Goal: Information Seeking & Learning: Learn about a topic

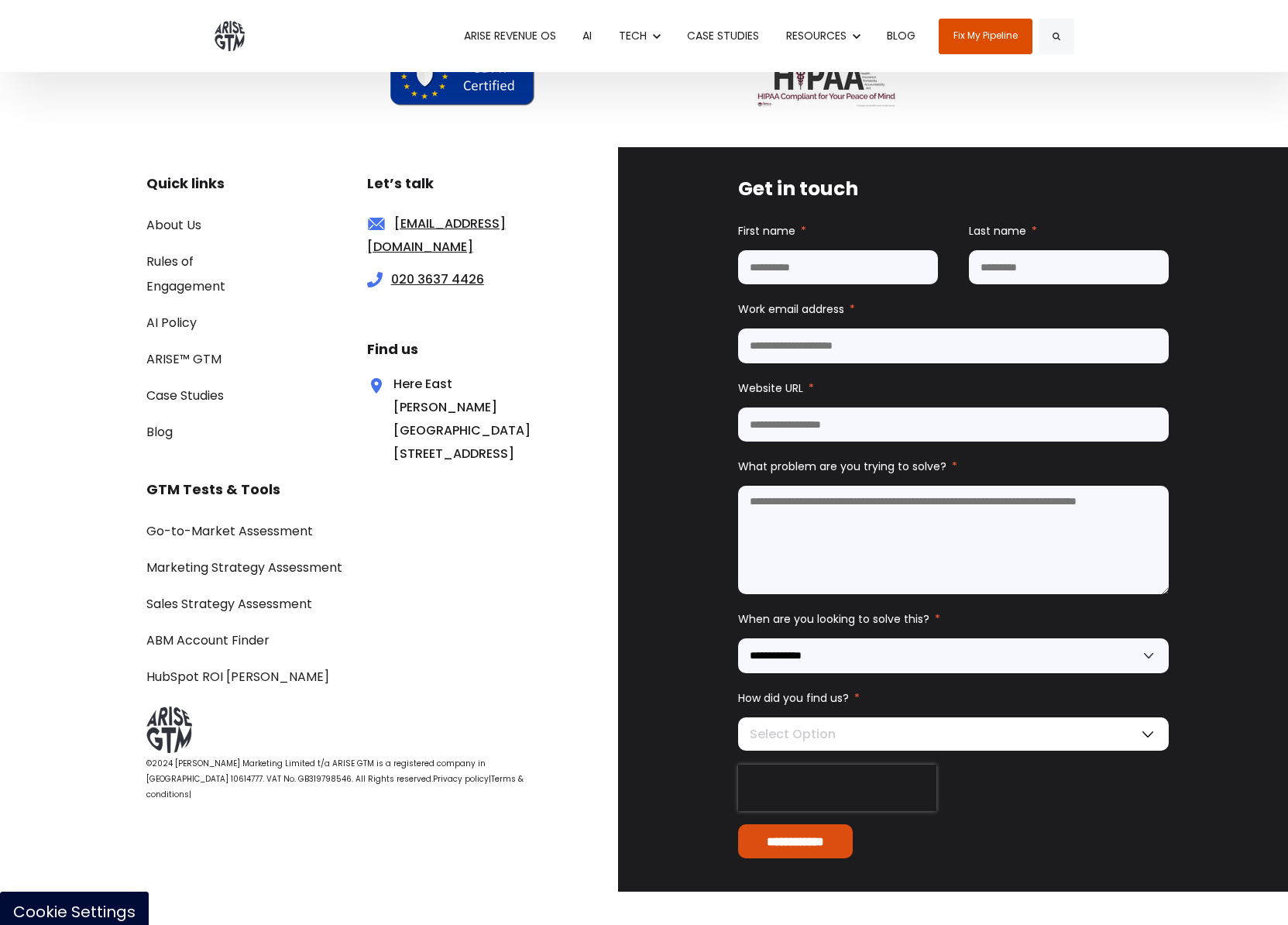
scroll to position [5122, 0]
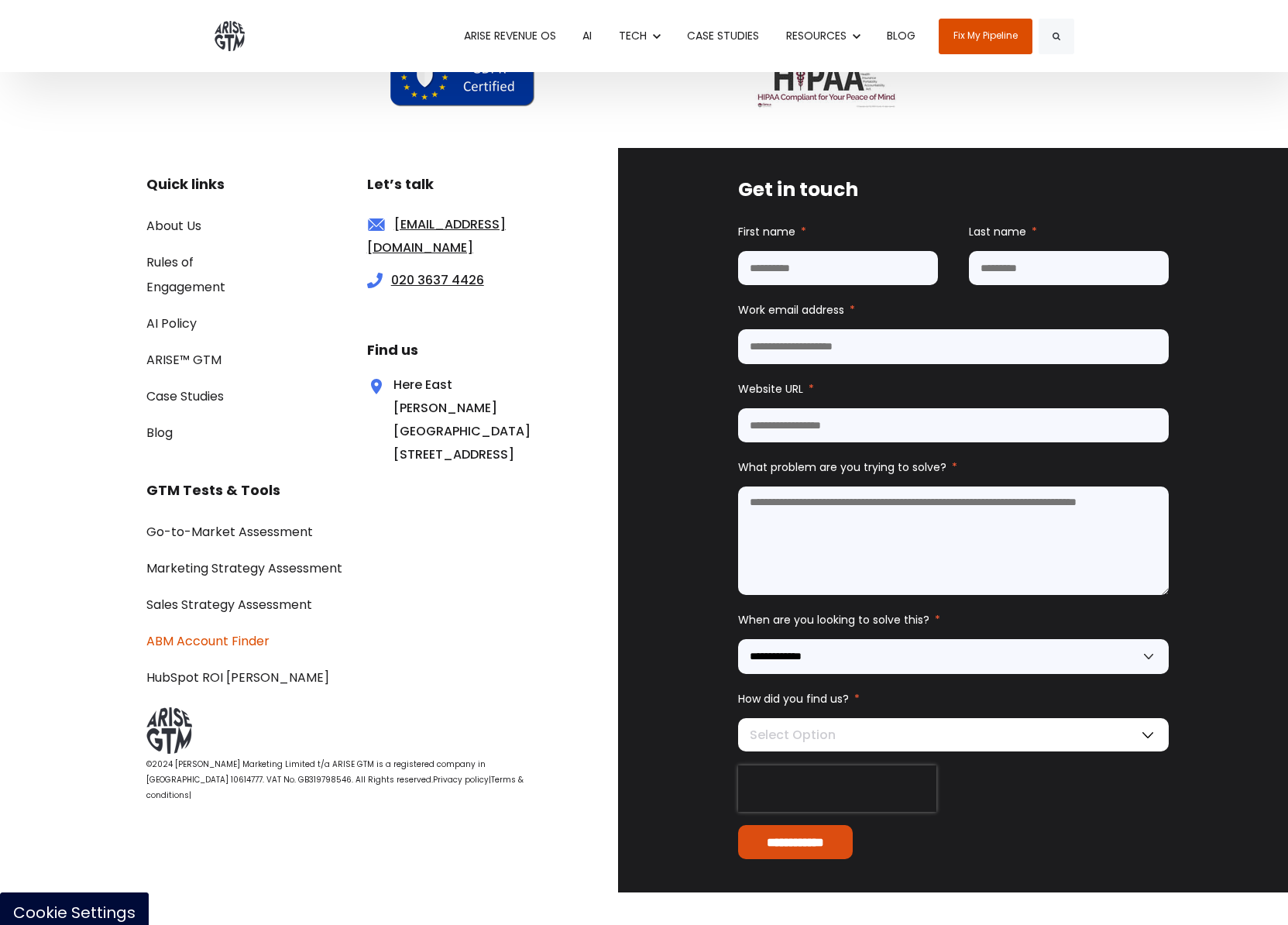
click at [216, 650] on link "ABM Account Finder" at bounding box center [208, 641] width 124 height 18
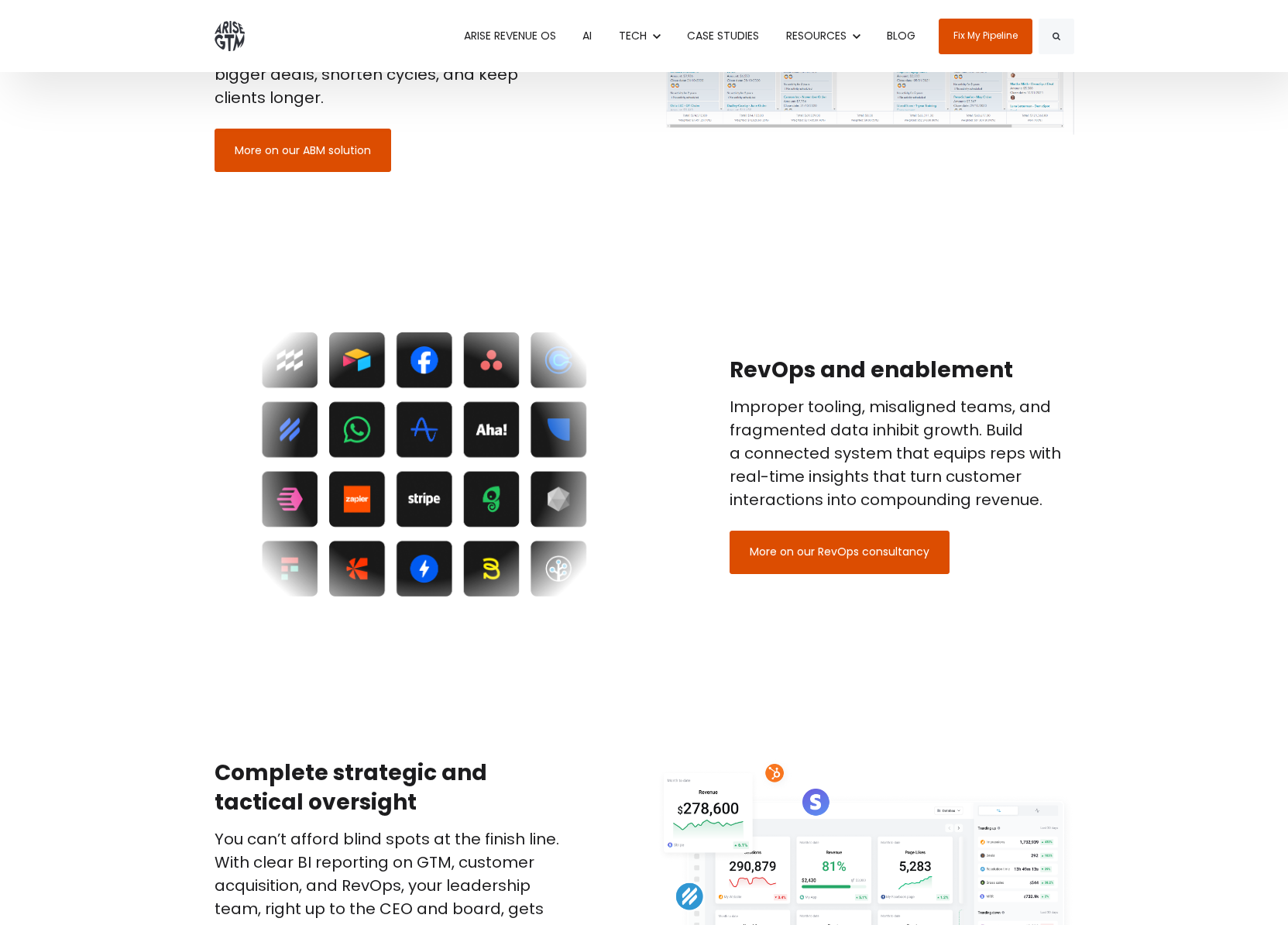
scroll to position [1937, 0]
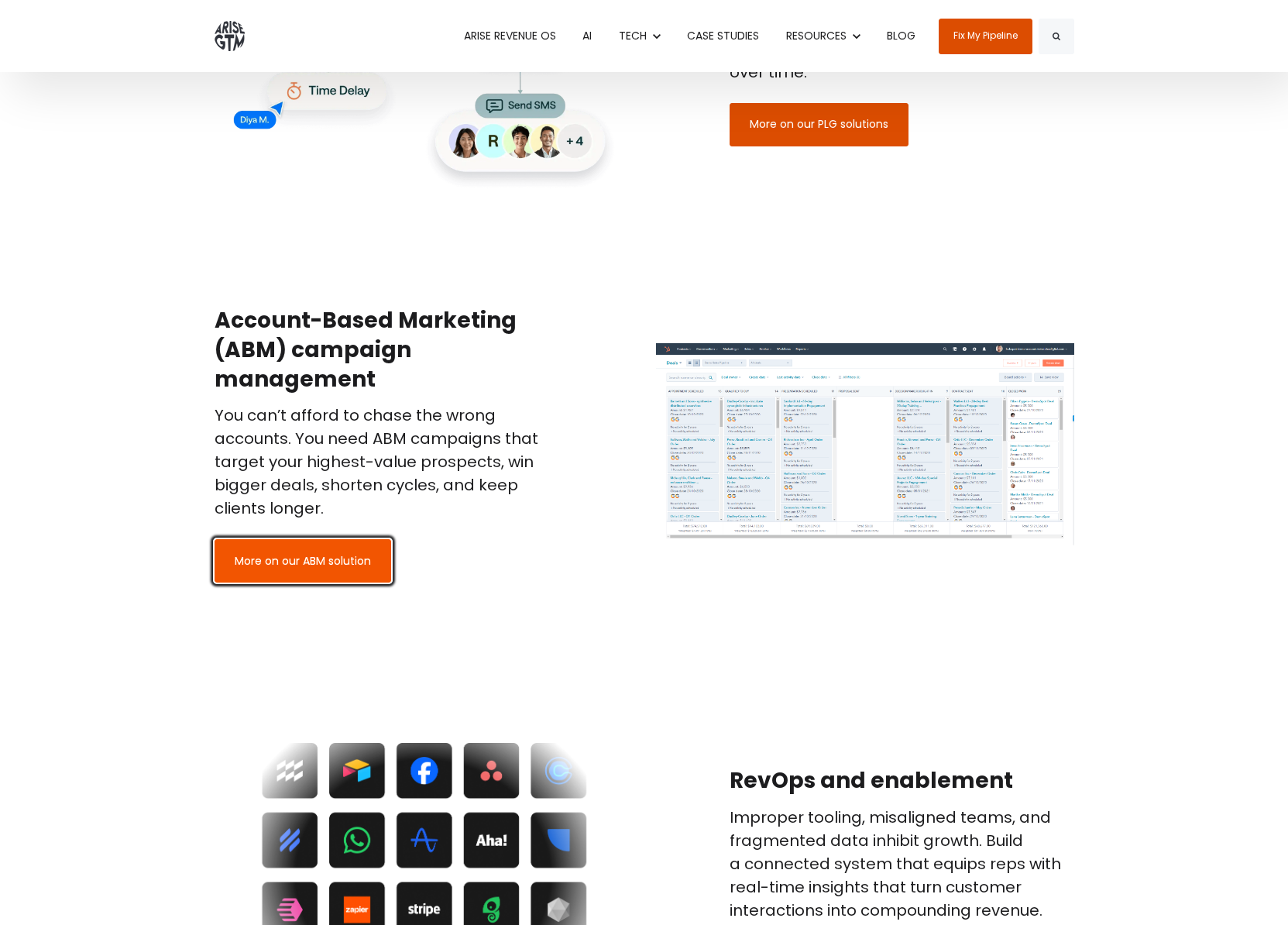
click at [325, 547] on link "More on our ABM solution" at bounding box center [303, 561] width 177 height 44
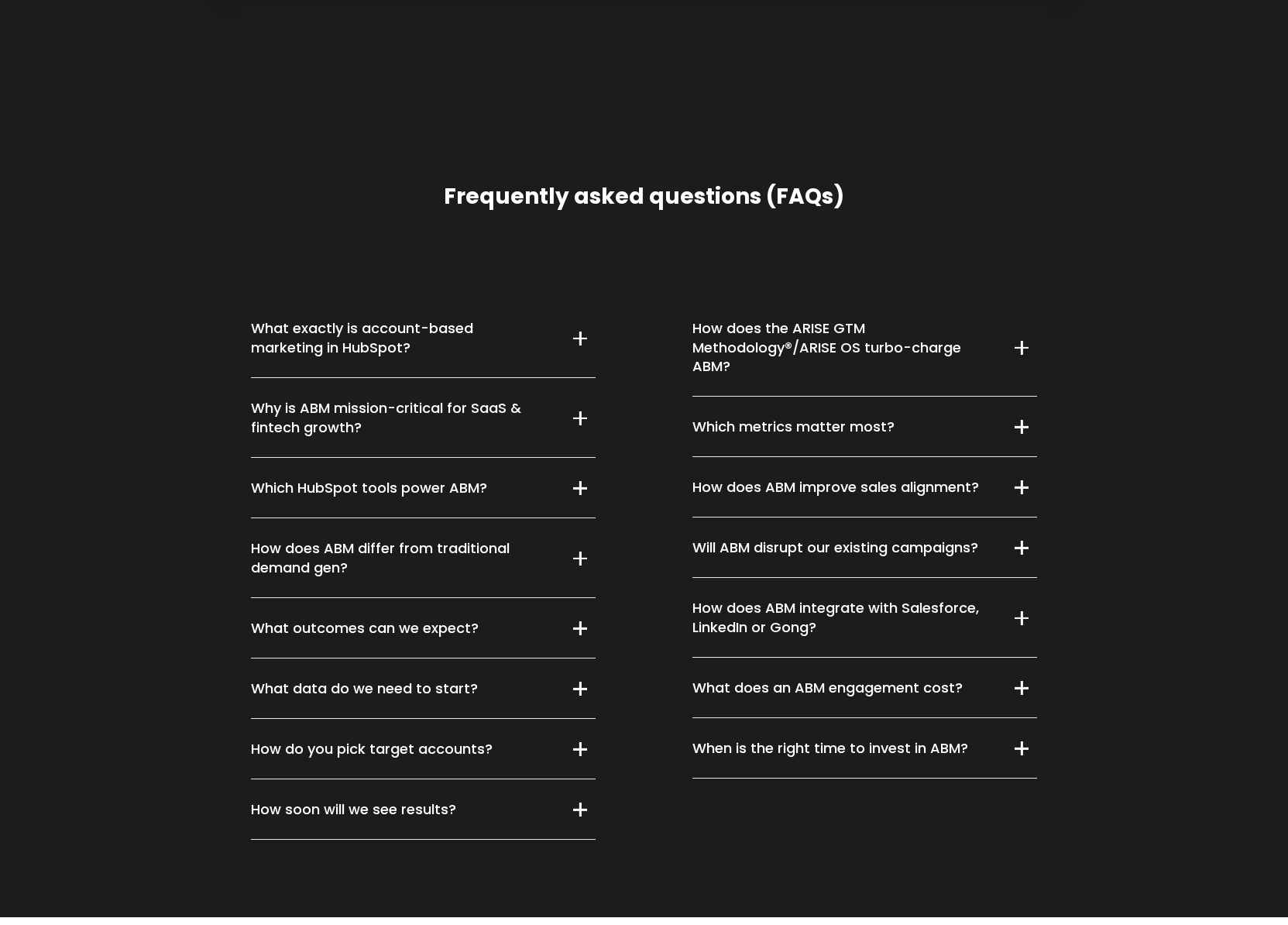
scroll to position [9163, 0]
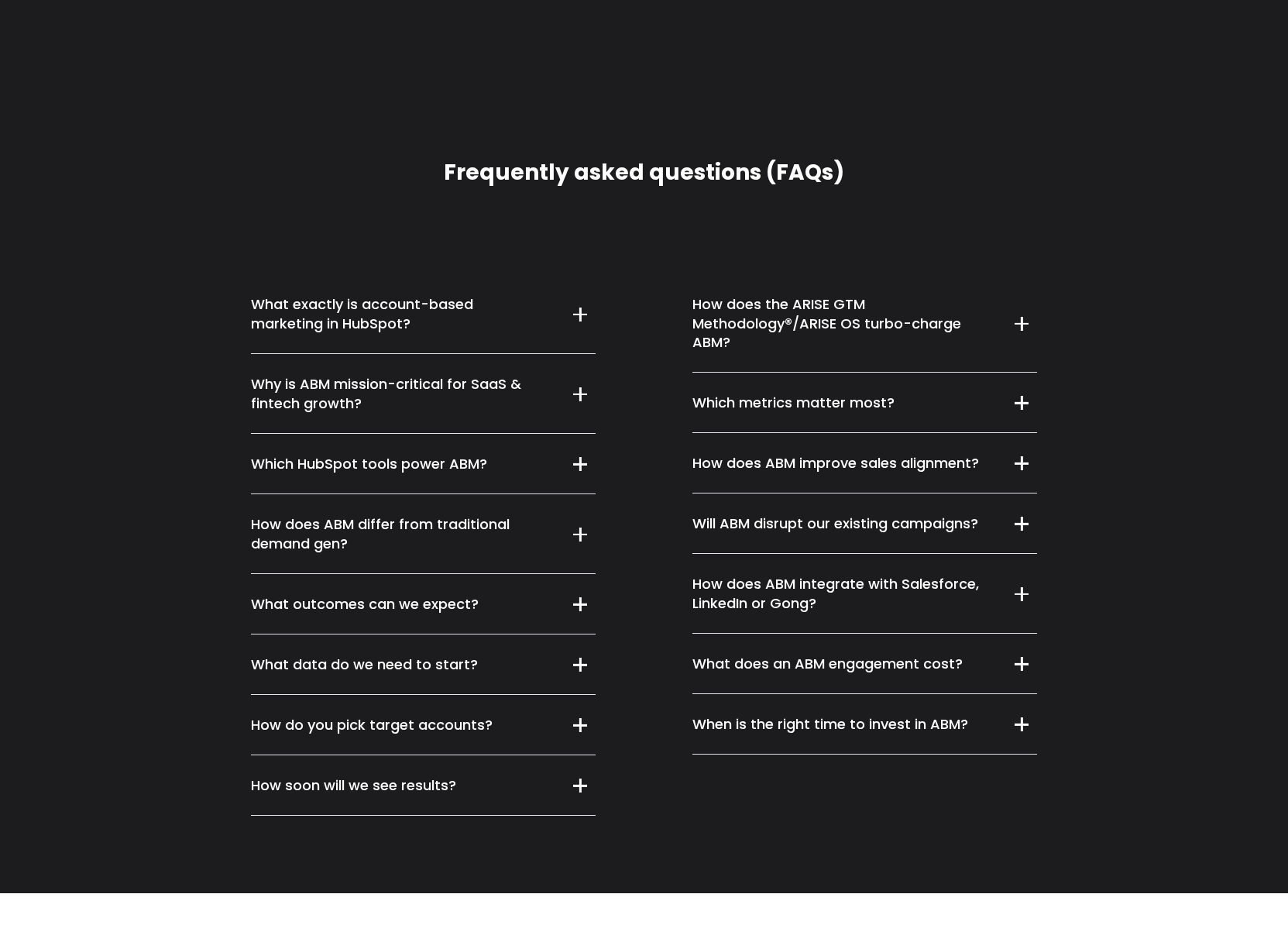
click at [571, 644] on summary "What data do we need to start?" at bounding box center [423, 665] width 345 height 61
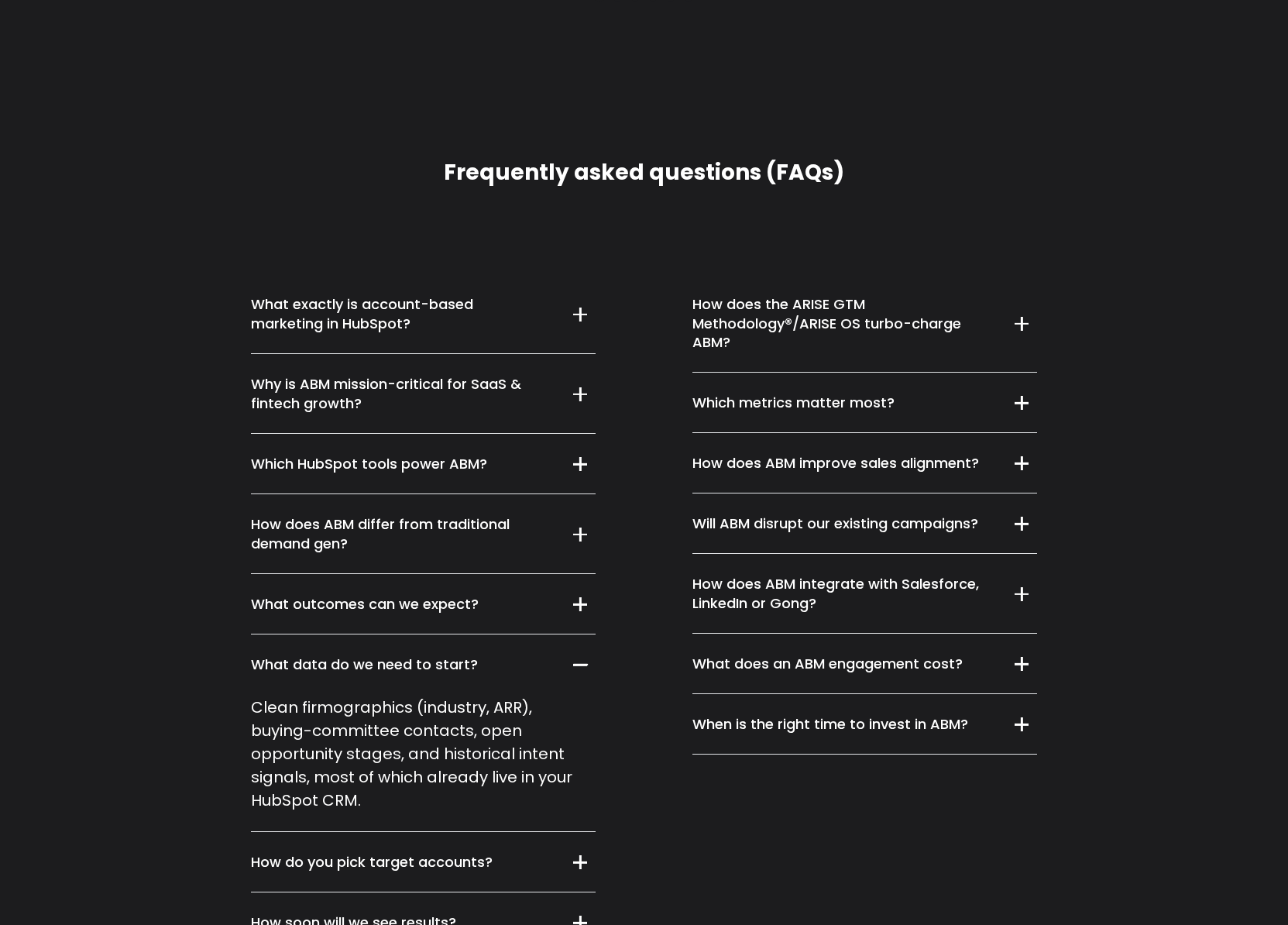
click at [571, 644] on summary "What data do we need to start?" at bounding box center [423, 665] width 345 height 61
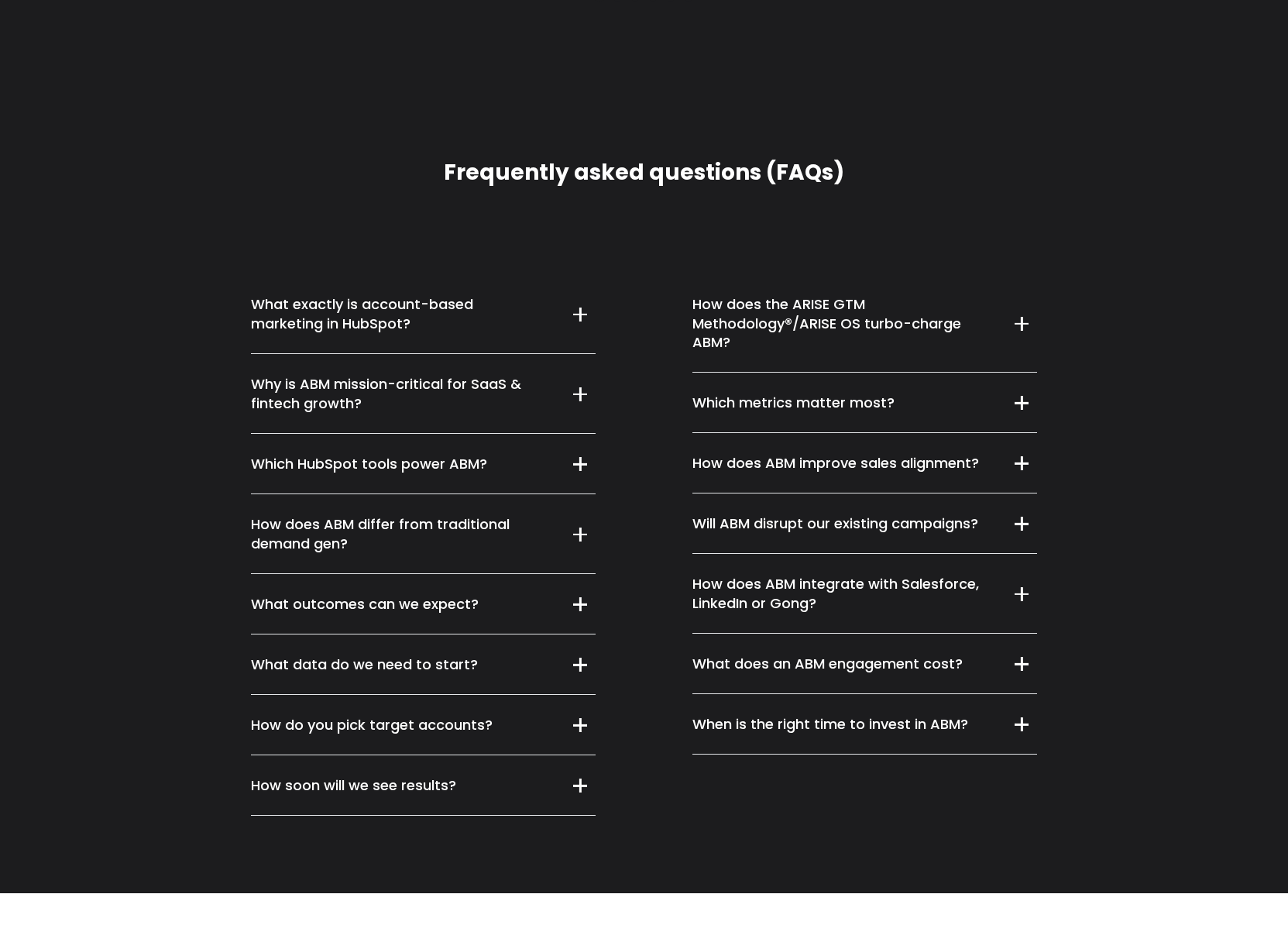
click at [567, 702] on summary "How do you pick target accounts?" at bounding box center [423, 725] width 345 height 61
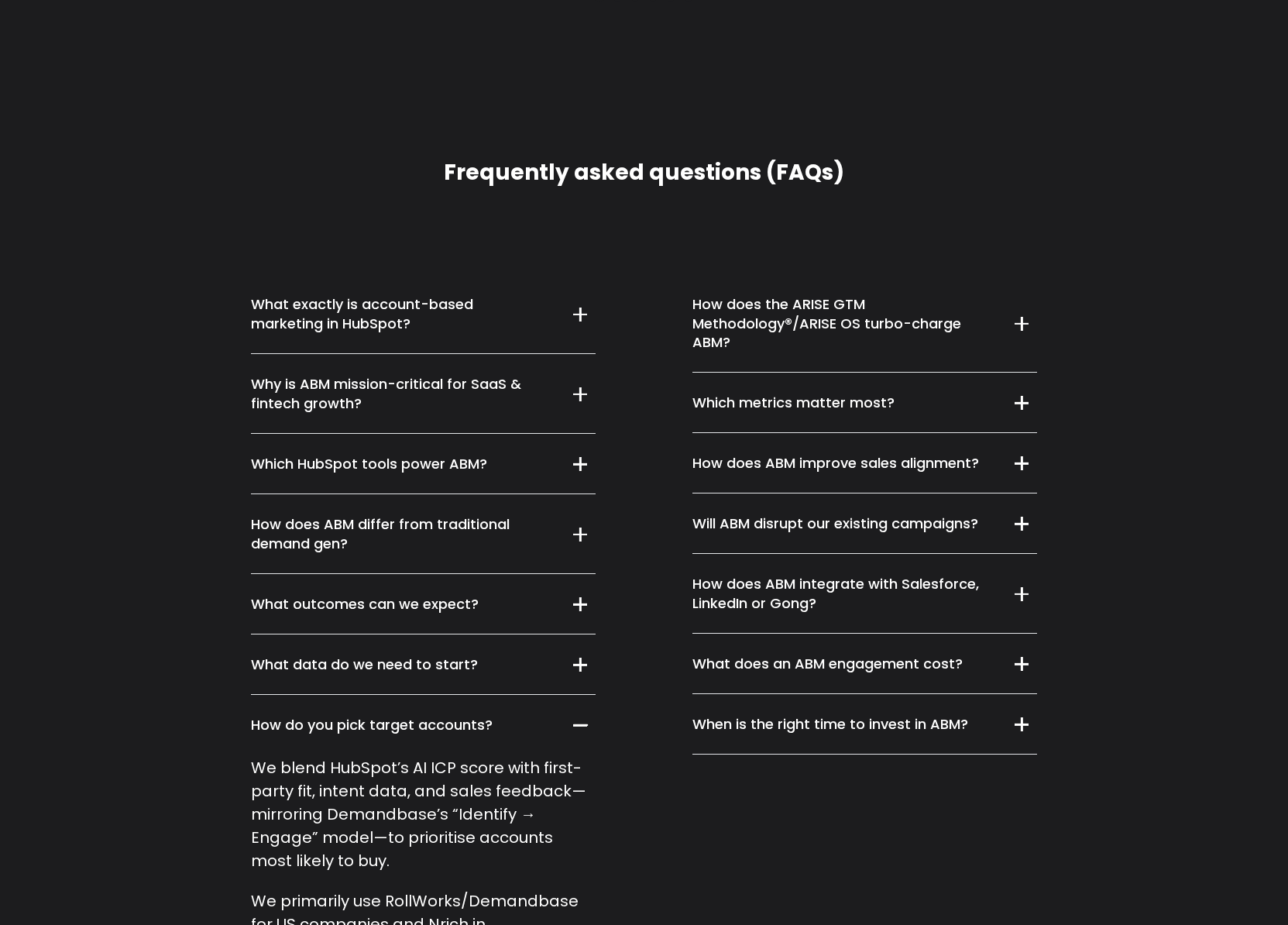
click at [567, 702] on summary "How do you pick target accounts?" at bounding box center [423, 725] width 345 height 61
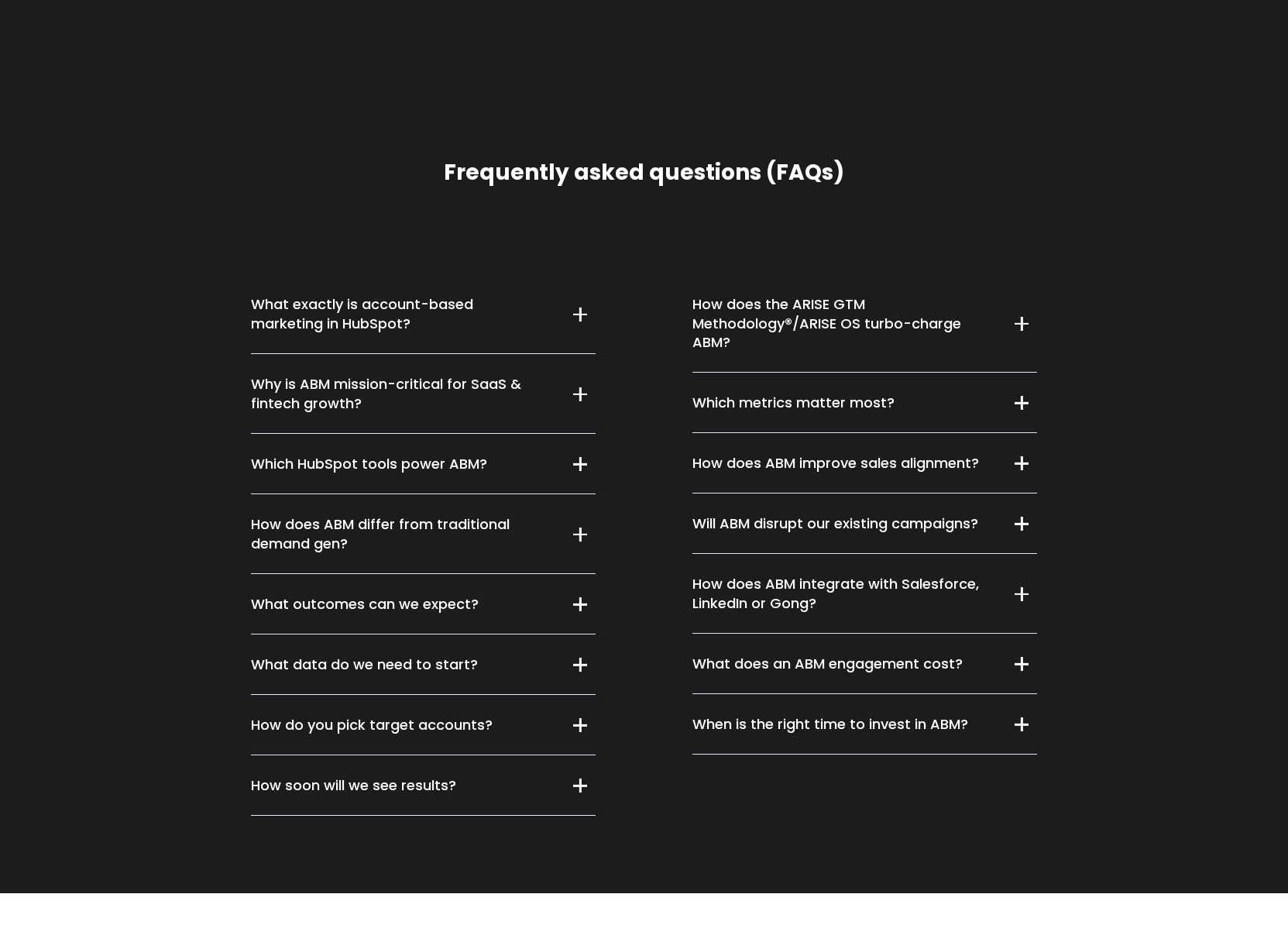
click at [817, 394] on h5 "Which metrics matter most?" at bounding box center [841, 403] width 297 height 19
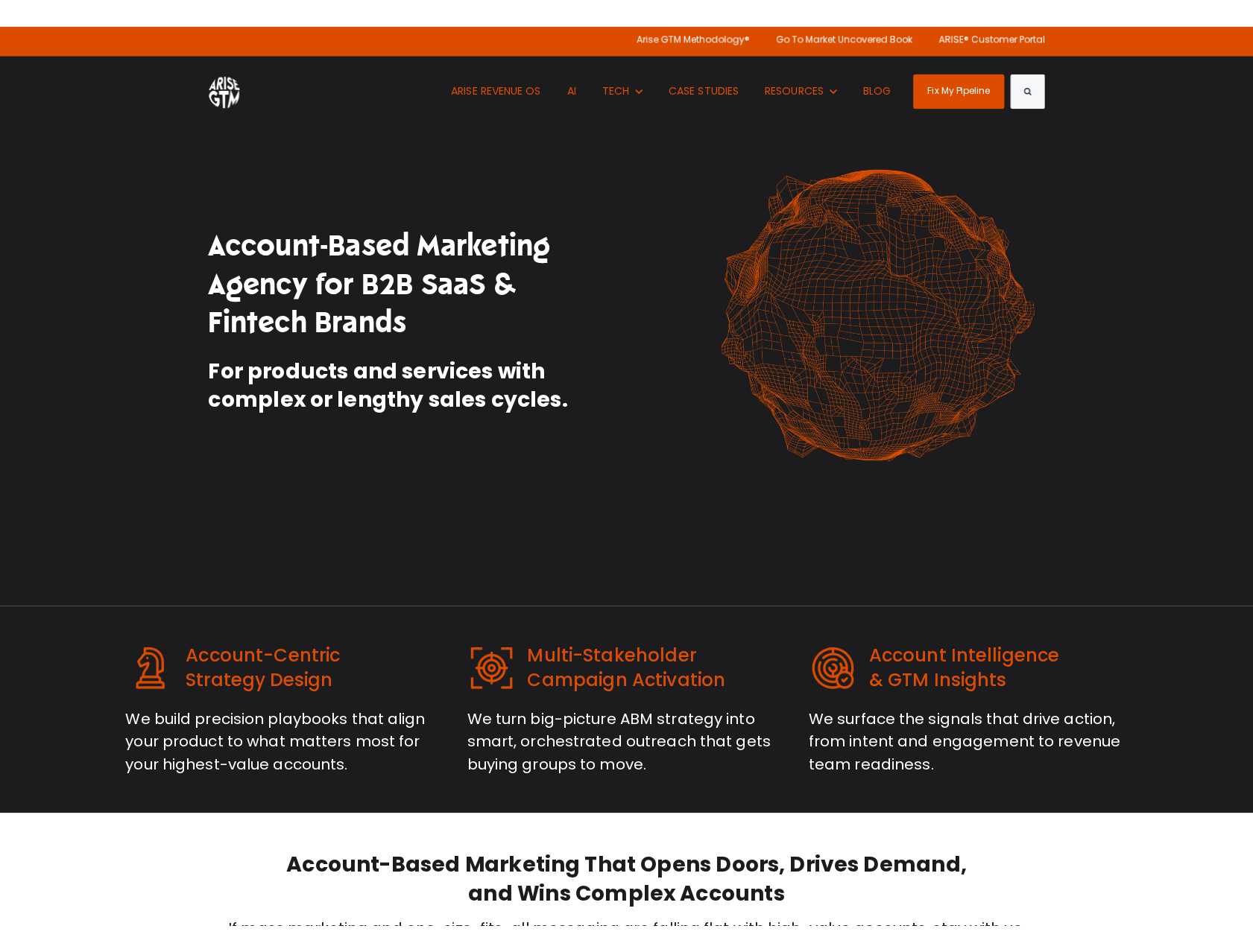
scroll to position [0, 0]
